Goal: Information Seeking & Learning: Understand process/instructions

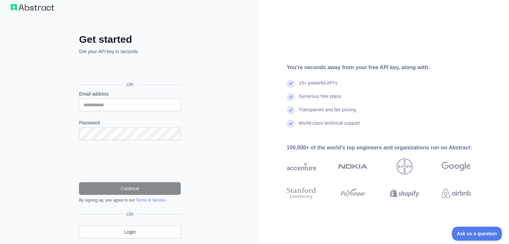
scroll to position [29, 0]
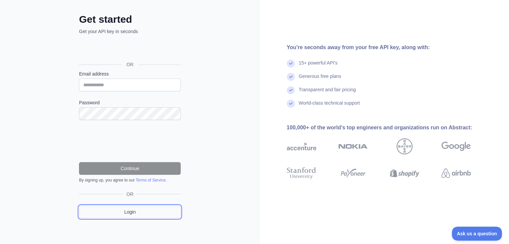
click at [131, 209] on link "Login" at bounding box center [130, 212] width 102 height 13
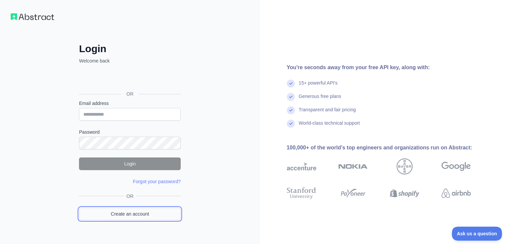
click at [131, 208] on link "Create an account" at bounding box center [130, 214] width 102 height 13
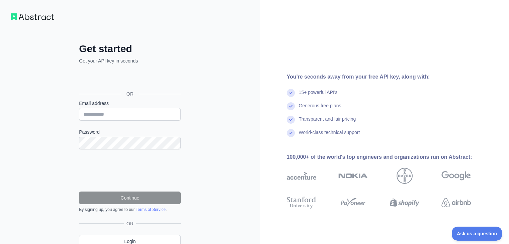
click at [131, 158] on iframe at bounding box center [130, 171] width 102 height 26
click at [136, 121] on form "**********" at bounding box center [130, 156] width 102 height 112
click at [133, 118] on input "Email address" at bounding box center [130, 114] width 102 height 13
type input "**********"
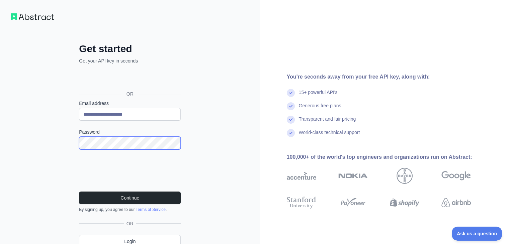
click at [79, 192] on button "Continue" at bounding box center [130, 198] width 102 height 13
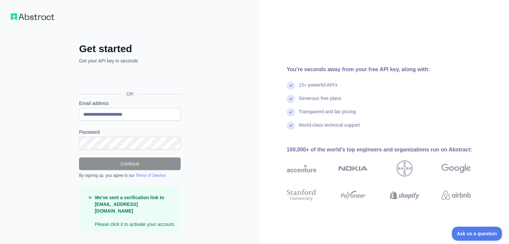
scroll to position [8, 0]
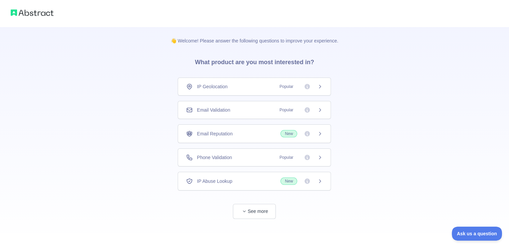
scroll to position [1, 0]
click at [316, 134] on span "New" at bounding box center [301, 132] width 42 height 7
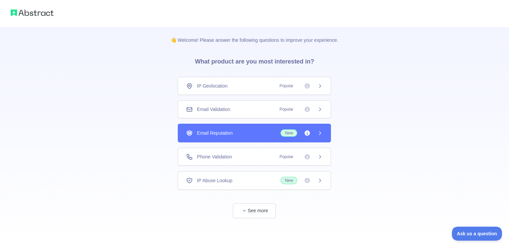
click at [318, 134] on icon at bounding box center [319, 132] width 5 height 5
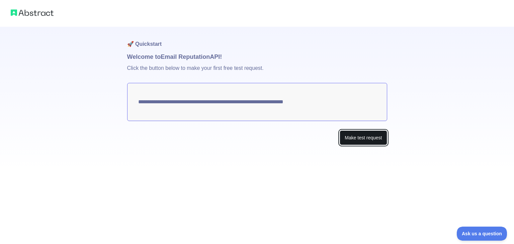
click at [348, 135] on button "Make test request" at bounding box center [363, 137] width 47 height 15
drag, startPoint x: 321, startPoint y: 96, endPoint x: 320, endPoint y: 103, distance: 6.8
click at [320, 103] on textarea "**********" at bounding box center [257, 102] width 260 height 38
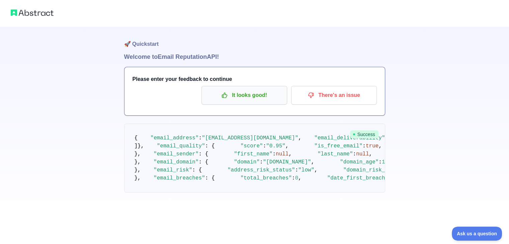
drag, startPoint x: 320, startPoint y: 103, endPoint x: 213, endPoint y: 97, distance: 107.2
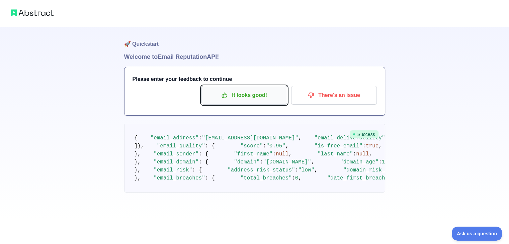
click at [257, 104] on button "It looks good!" at bounding box center [244, 95] width 86 height 19
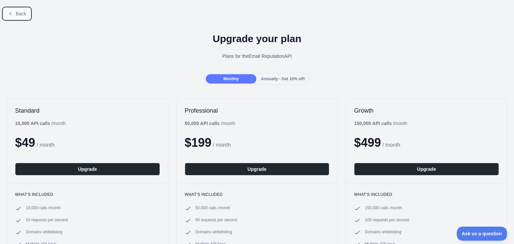
click at [16, 14] on span "Back" at bounding box center [21, 13] width 10 height 5
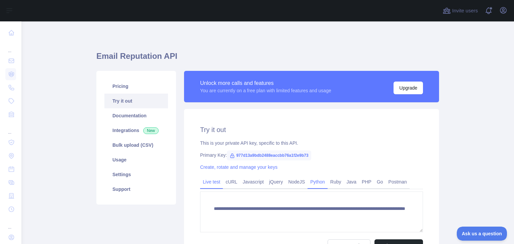
scroll to position [73, 0]
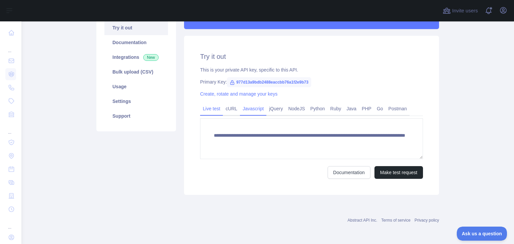
click at [243, 111] on link "Javascript" at bounding box center [253, 108] width 26 height 11
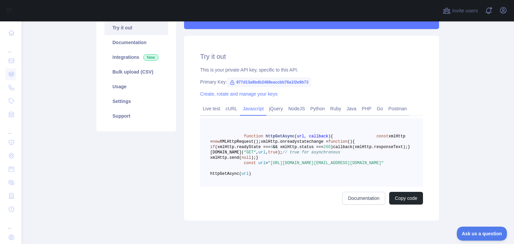
drag, startPoint x: 268, startPoint y: 189, endPoint x: 361, endPoint y: 198, distance: 93.7
click at [361, 166] on span ""[URL][DOMAIN_NAME][EMAIL_ADDRESS][DOMAIN_NAME]"" at bounding box center [326, 163] width 116 height 5
copy span "[URL][DOMAIN_NAME][EMAIL_ADDRESS][DOMAIN_NAME]"
click at [340, 155] on span "// true for asynchronous" at bounding box center [311, 152] width 58 height 5
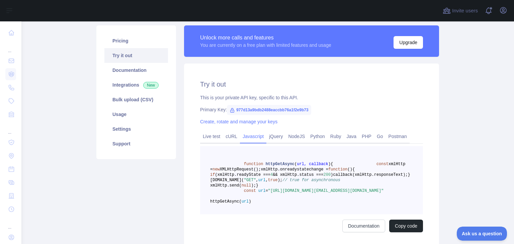
scroll to position [20, 0]
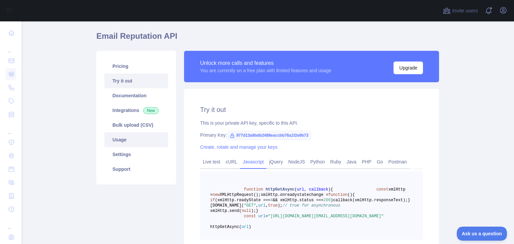
click at [128, 143] on link "Usage" at bounding box center [136, 140] width 64 height 15
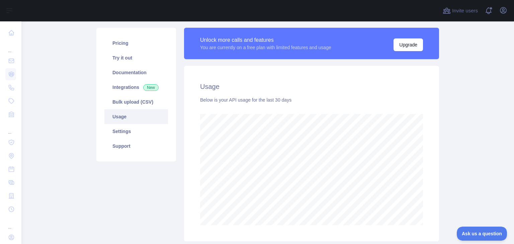
scroll to position [41, 0]
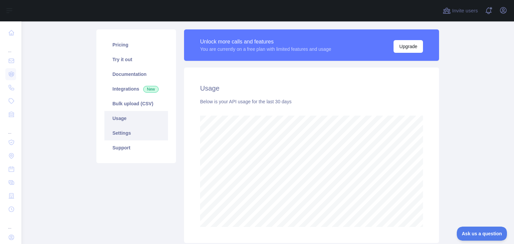
click at [147, 140] on link "Settings" at bounding box center [136, 133] width 64 height 15
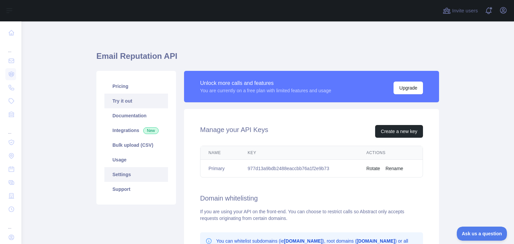
click at [124, 99] on link "Try it out" at bounding box center [136, 101] width 64 height 15
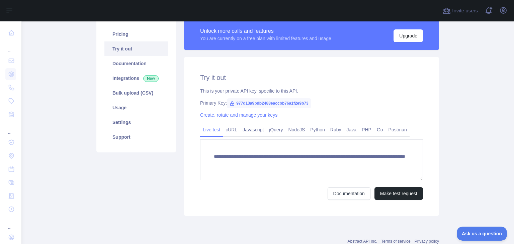
scroll to position [52, 0]
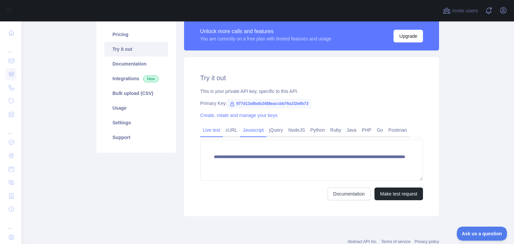
click at [261, 131] on link "Javascript" at bounding box center [253, 130] width 26 height 11
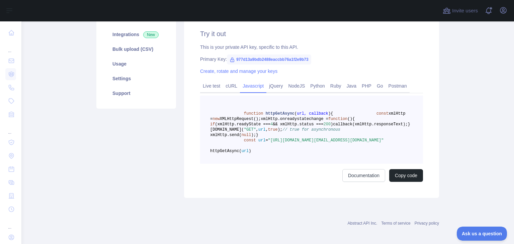
scroll to position [104, 0]
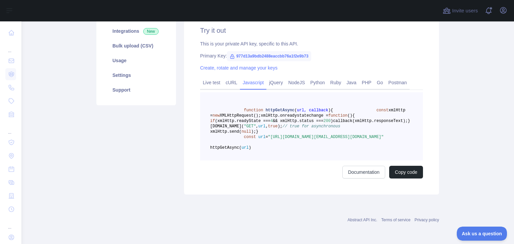
click at [321, 146] on pre "function httpGetAsync ( url, callback ) { const xmlHttp = new XMLHttpRequest();…" at bounding box center [311, 126] width 223 height 68
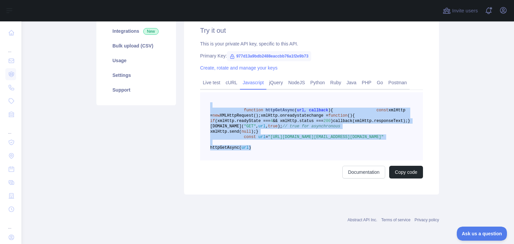
drag, startPoint x: 233, startPoint y: 100, endPoint x: 283, endPoint y: 178, distance: 92.3
click at [283, 161] on pre "function httpGetAsync ( url, callback ) { const xmlHttp = new XMLHttpRequest();…" at bounding box center [311, 126] width 223 height 68
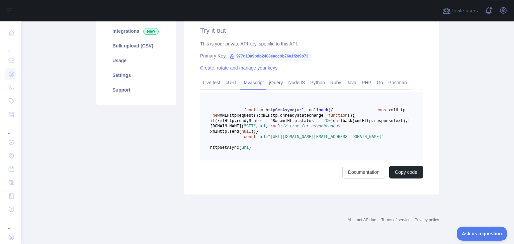
click at [300, 150] on pre "function httpGetAsync ( url, callback ) { const xmlHttp = new XMLHttpRequest();…" at bounding box center [311, 126] width 223 height 68
drag, startPoint x: 195, startPoint y: 73, endPoint x: 202, endPoint y: 78, distance: 9.0
click at [202, 78] on div "Try it out This is your private API key, specific to this API. Primary Key: 977…" at bounding box center [311, 102] width 255 height 185
click at [202, 78] on link "Live test" at bounding box center [211, 82] width 23 height 11
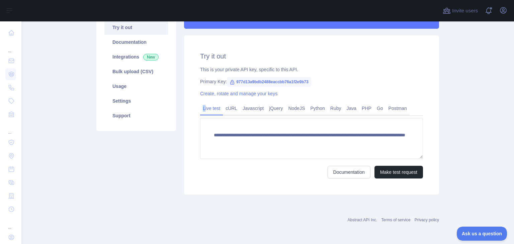
scroll to position [73, 0]
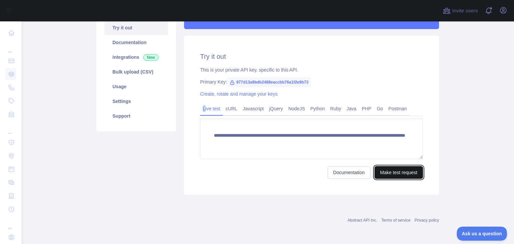
click at [406, 172] on button "Make test request" at bounding box center [398, 172] width 49 height 13
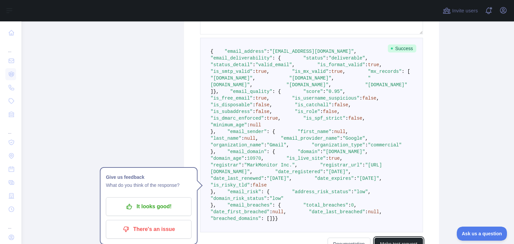
scroll to position [198, 0]
click at [356, 118] on pre "{ "email_address" : "[EMAIL_ADDRESS][DOMAIN_NAME]" , "email_deliverability" : {…" at bounding box center [311, 134] width 223 height 195
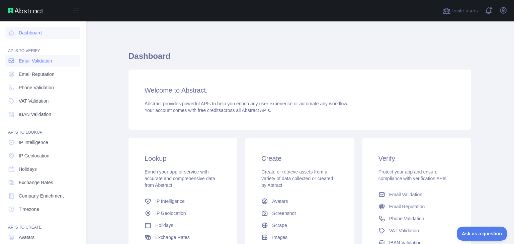
click at [40, 63] on span "Email Validation" at bounding box center [35, 61] width 33 height 7
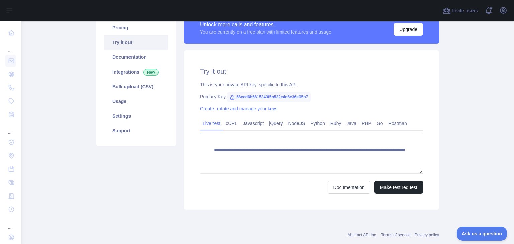
scroll to position [59, 0]
click at [246, 122] on link "Javascript" at bounding box center [253, 123] width 26 height 11
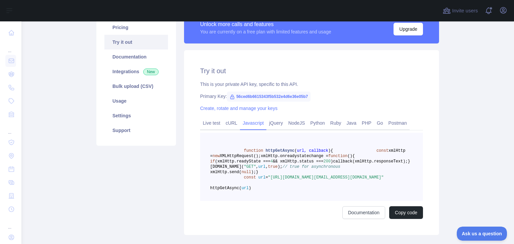
scroll to position [108, 0]
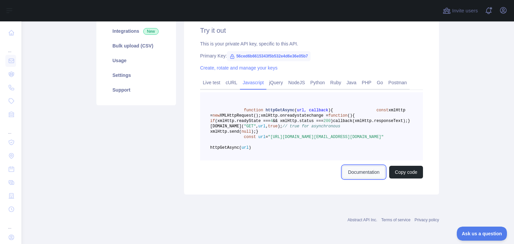
click at [362, 179] on link "Documentation" at bounding box center [363, 172] width 43 height 13
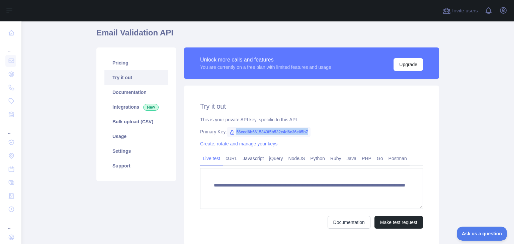
drag, startPoint x: 305, startPoint y: 129, endPoint x: 231, endPoint y: 128, distance: 74.3
click at [231, 128] on span "56ced6b6615343f5b532e4d6e36e05b7" at bounding box center [269, 132] width 84 height 10
copy span "56ced6b6615343f5b532e4d6e36e05b7"
